Goal: Task Accomplishment & Management: Complete application form

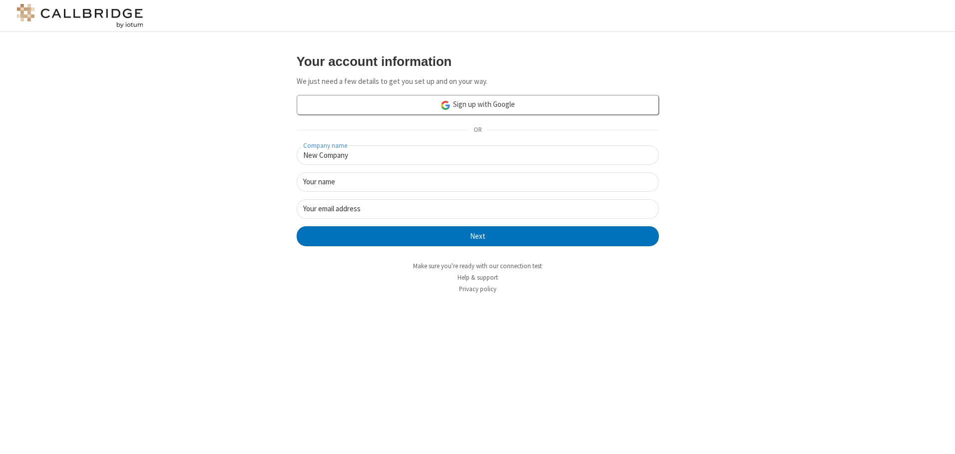
type input "New Company"
type input "New User"
type input "[EMAIL_ADDRESS][DOMAIN_NAME]"
click button "Next" at bounding box center [478, 236] width 362 height 20
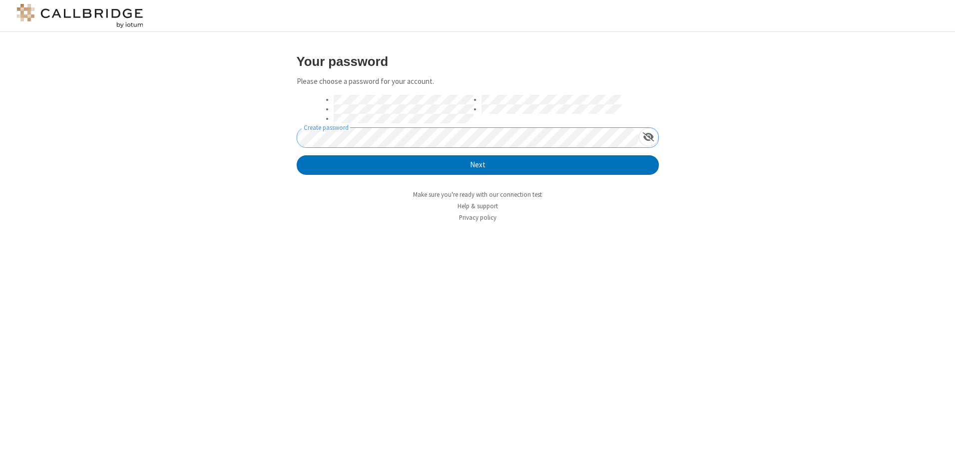
click at [297, 155] on button "Next" at bounding box center [478, 165] width 362 height 20
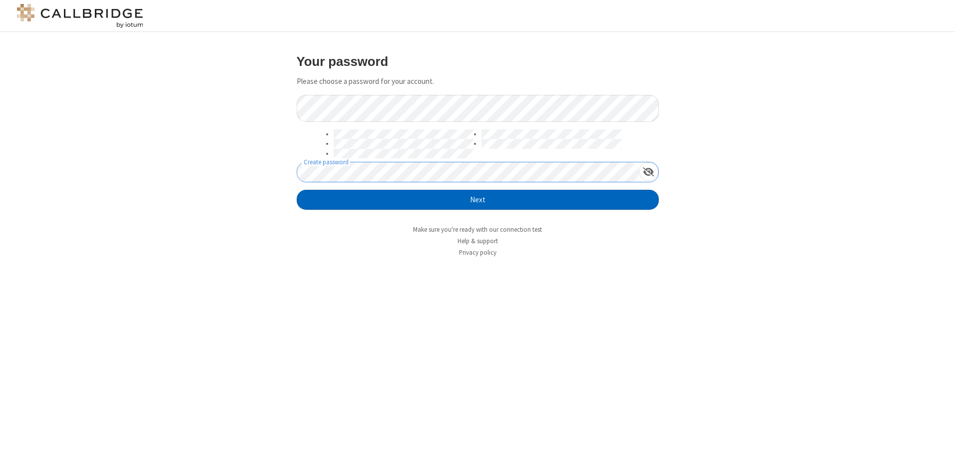
click at [477, 200] on button "Next" at bounding box center [478, 200] width 362 height 20
